Goal: Information Seeking & Learning: Find specific page/section

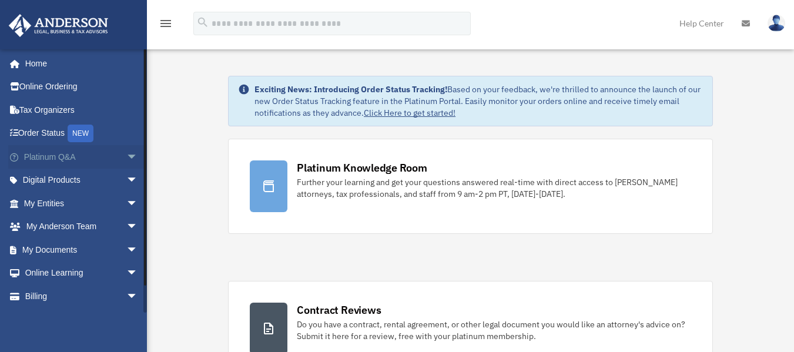
click at [126, 162] on span "arrow_drop_down" at bounding box center [138, 157] width 24 height 24
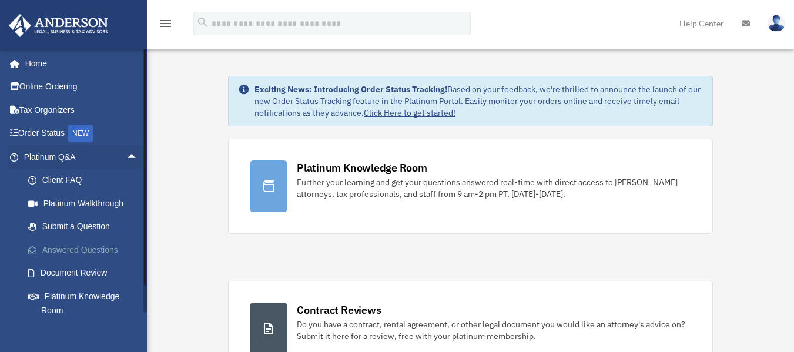
click at [97, 250] on link "Answered Questions" at bounding box center [85, 250] width 139 height 24
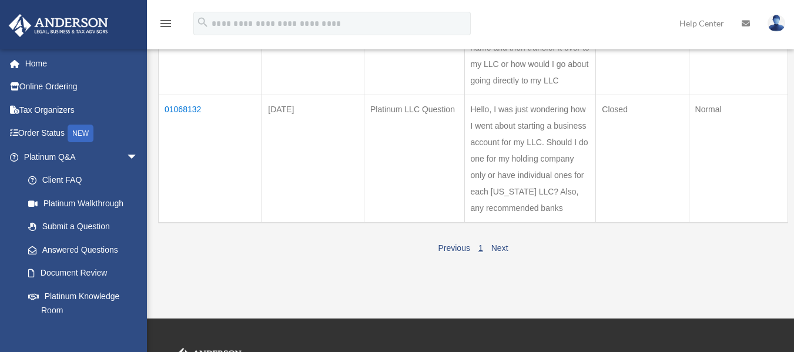
scroll to position [206, 0]
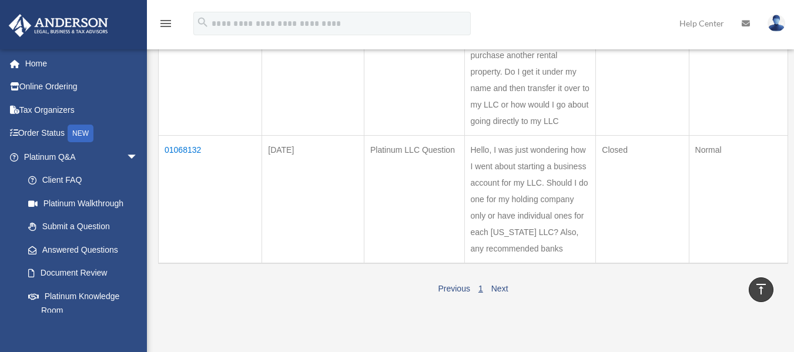
click at [189, 152] on td "01068132" at bounding box center [210, 199] width 103 height 128
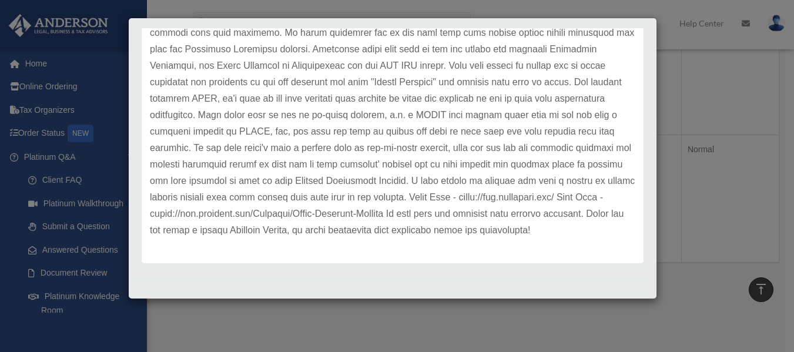
scroll to position [534, 0]
